Goal: Task Accomplishment & Management: Manage account settings

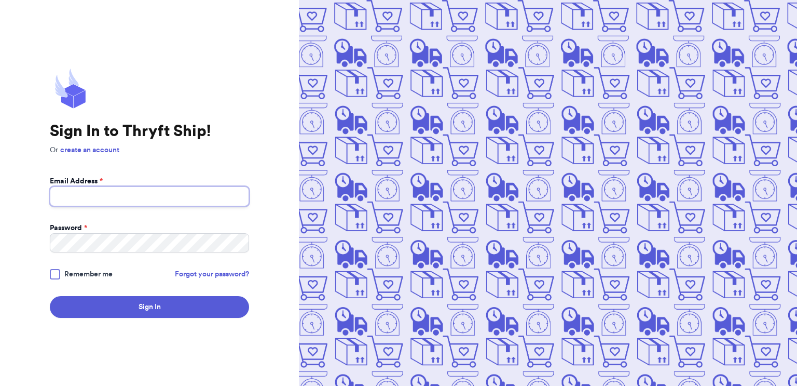
click at [127, 202] on input "Email Address *" at bounding box center [149, 196] width 199 height 20
type input "[EMAIL_ADDRESS][DOMAIN_NAME]"
click at [50, 296] on button "Sign In" at bounding box center [149, 307] width 199 height 22
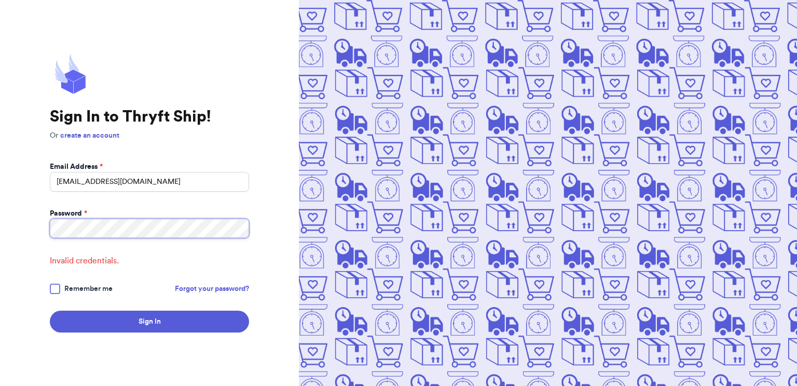
click at [50, 310] on button "Sign In" at bounding box center [149, 321] width 199 height 22
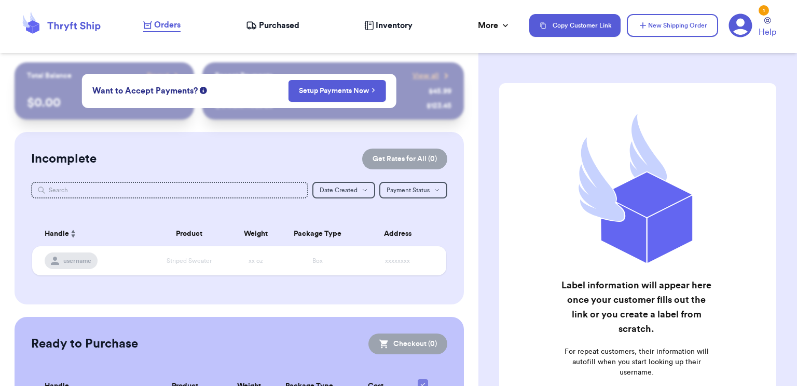
click at [264, 23] on span "Purchased" at bounding box center [279, 25] width 40 height 12
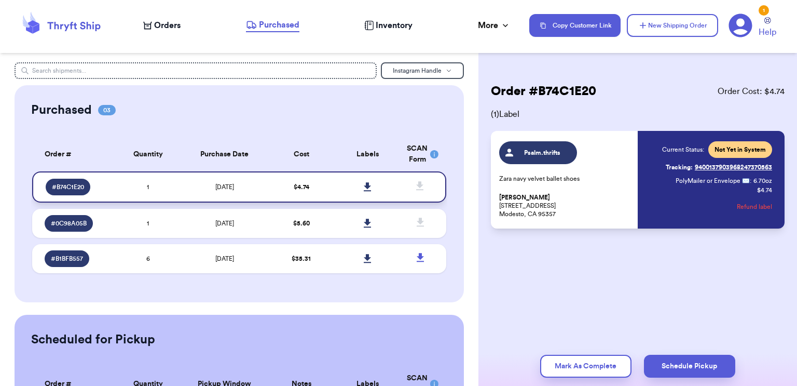
click at [366, 188] on icon at bounding box center [368, 186] width 8 height 9
